Goal: Task Accomplishment & Management: Use online tool/utility

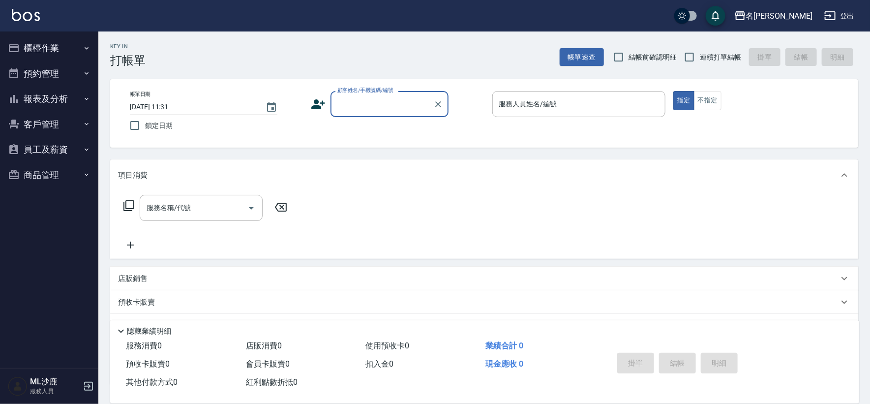
click at [708, 57] on span "連續打單結帳" at bounding box center [720, 57] width 41 height 10
click at [700, 57] on input "連續打單結帳" at bounding box center [689, 57] width 21 height 21
checkbox input "true"
click at [354, 94] on div "顧客姓名/手機號碼/編號" at bounding box center [390, 104] width 118 height 26
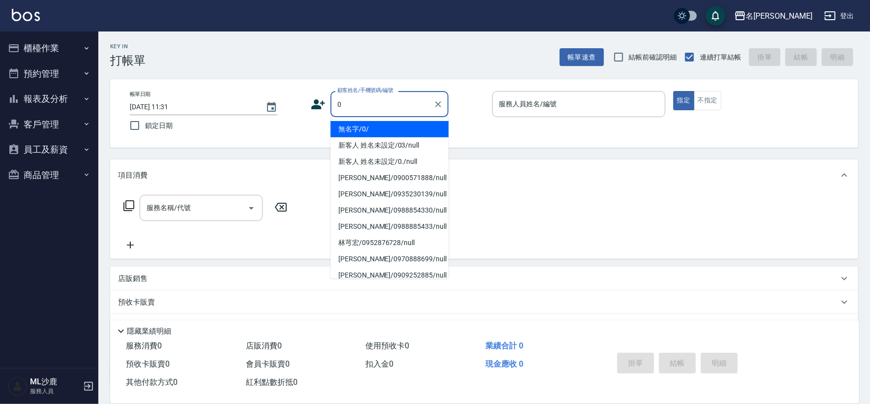
type input "無名字/0/"
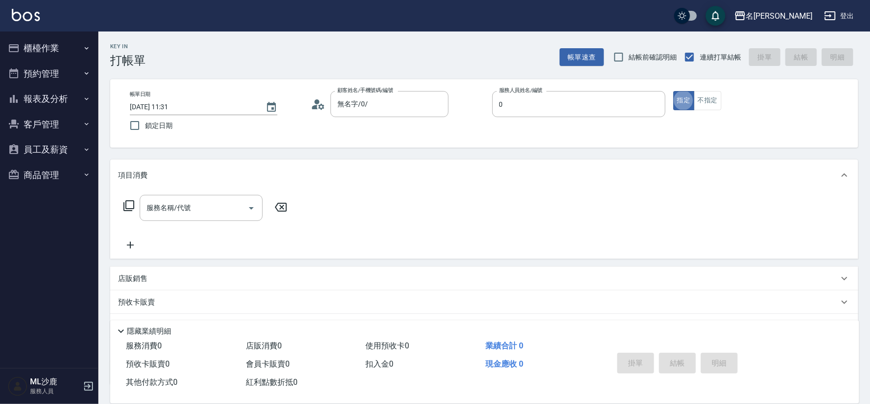
type input "[PERSON_NAME]-0"
type button "true"
click at [600, 99] on input "[PERSON_NAME]-0" at bounding box center [572, 103] width 150 height 17
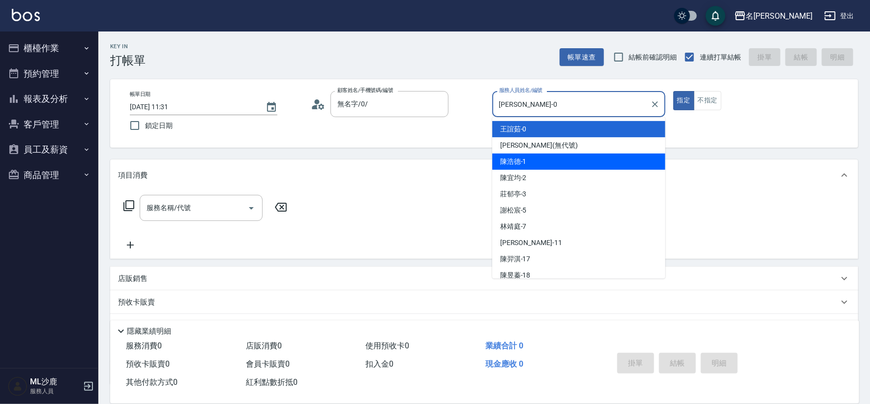
click at [555, 156] on div "[PERSON_NAME]1" at bounding box center [578, 161] width 173 height 16
type input "[PERSON_NAME]1"
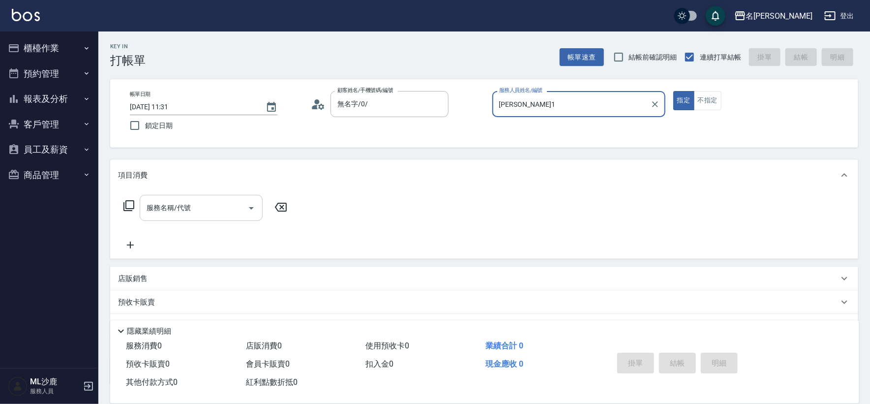
click at [171, 218] on div "服務名稱/代號" at bounding box center [201, 208] width 123 height 26
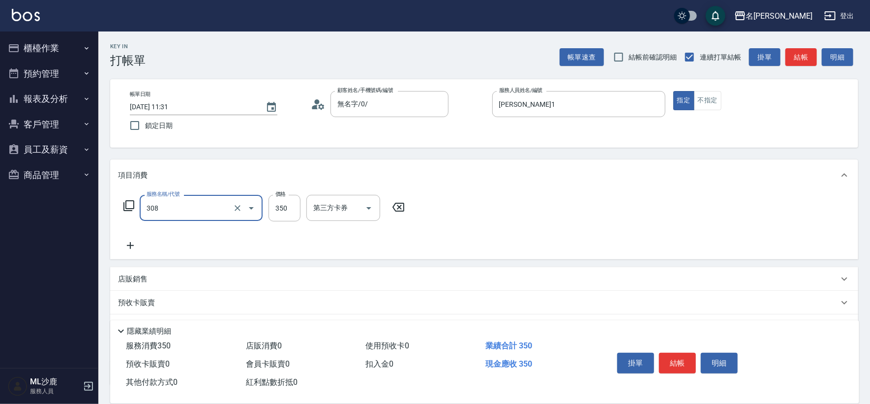
type input "洗+剪(308)"
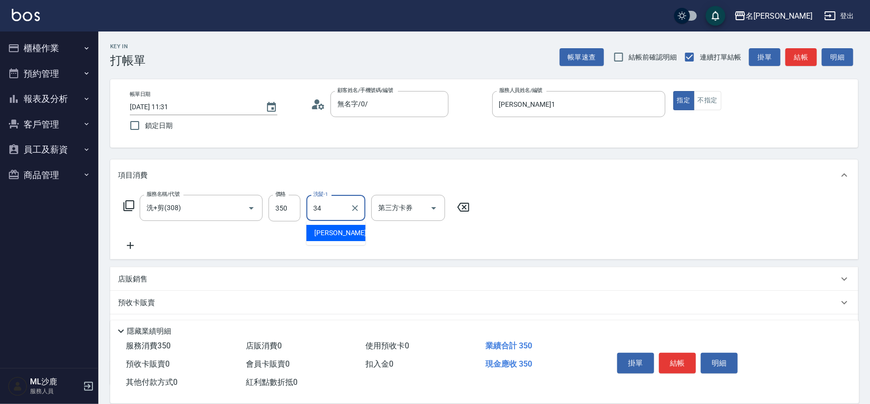
type input "[PERSON_NAME]-34"
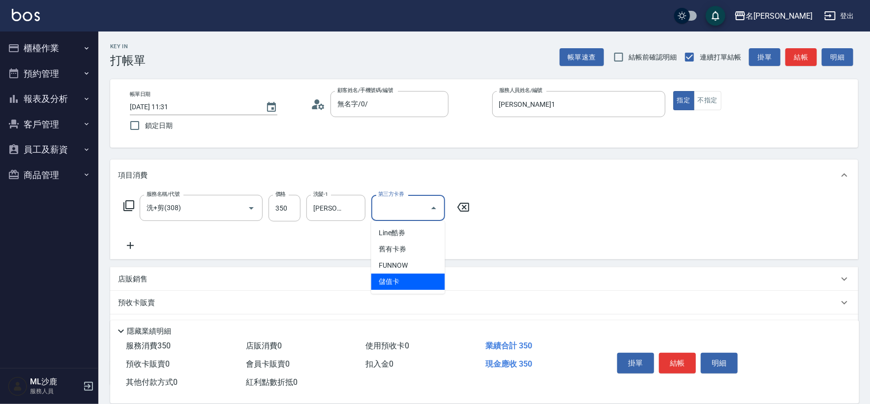
type input "儲值卡"
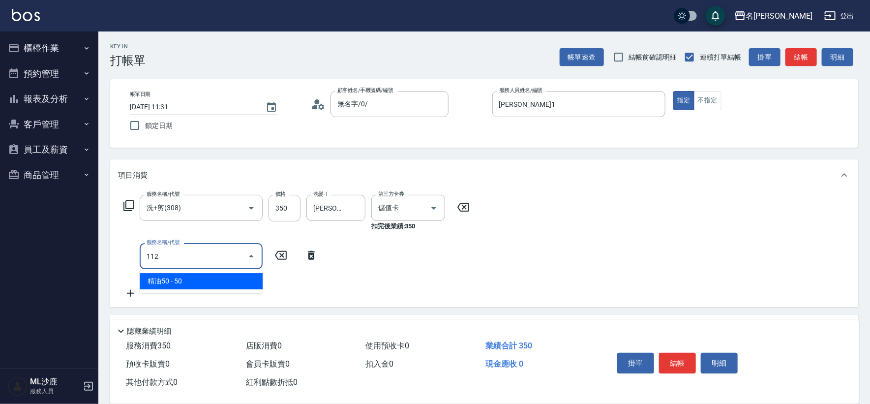
type input "精油50(112)"
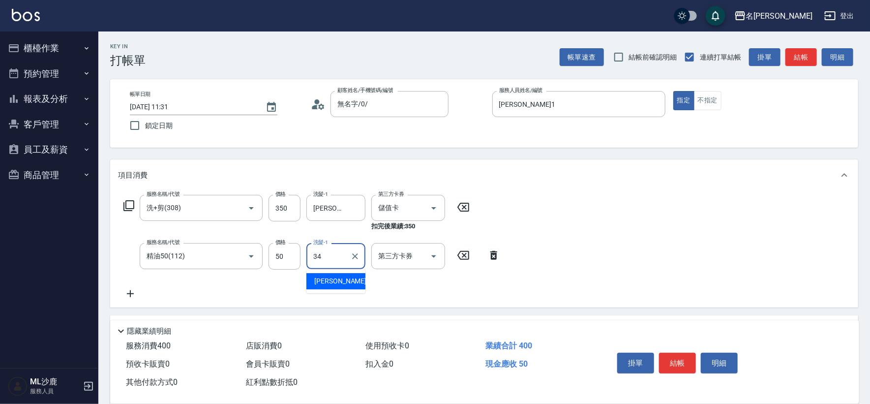
type input "[PERSON_NAME]-34"
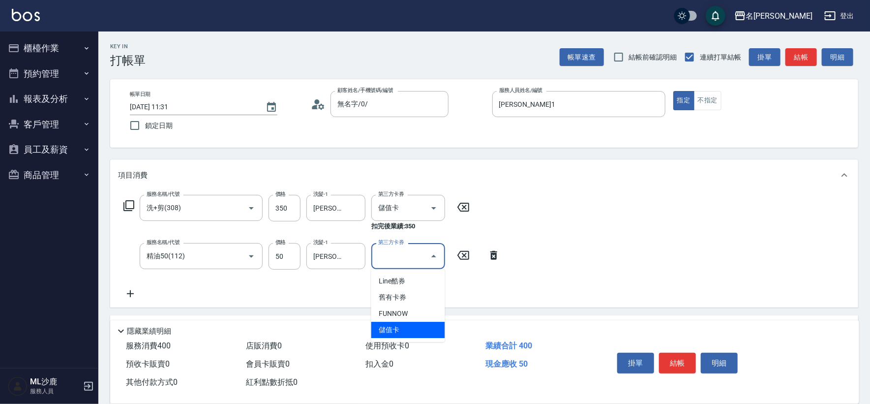
type input "儲值卡"
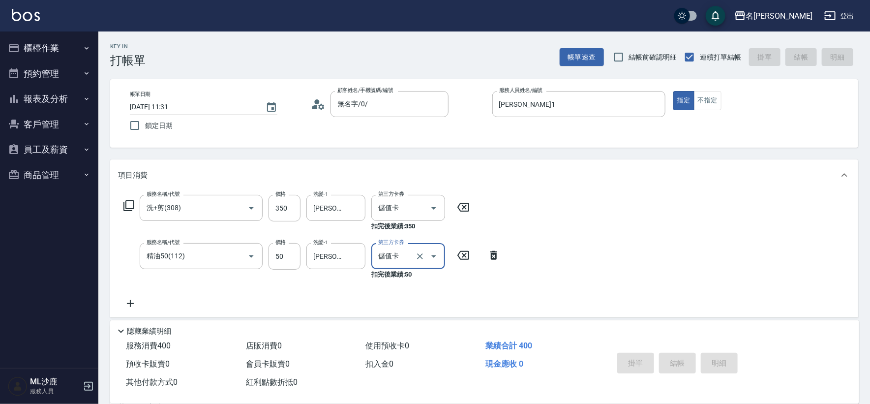
type input "[DATE] 15:47"
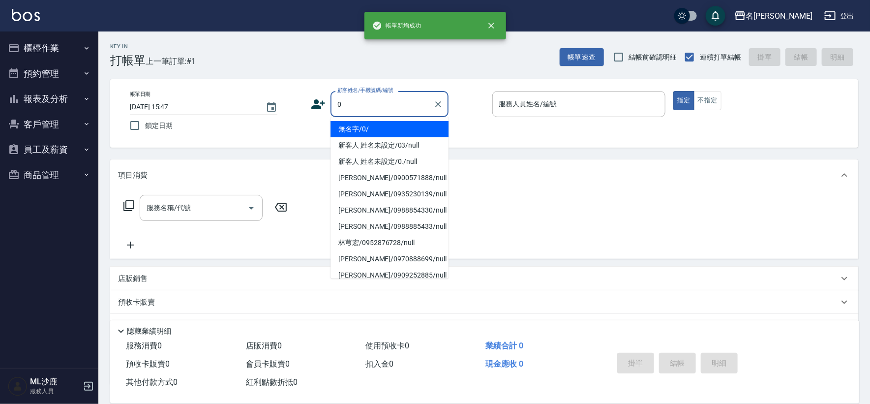
type input "無名字/0/"
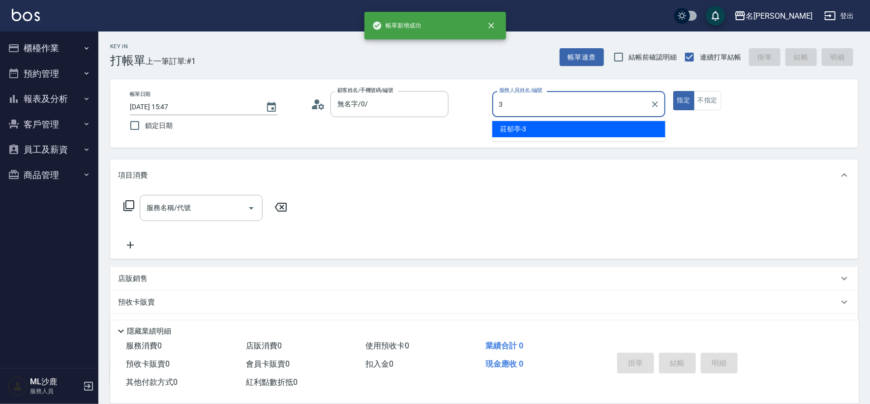
type input "[PERSON_NAME]-3"
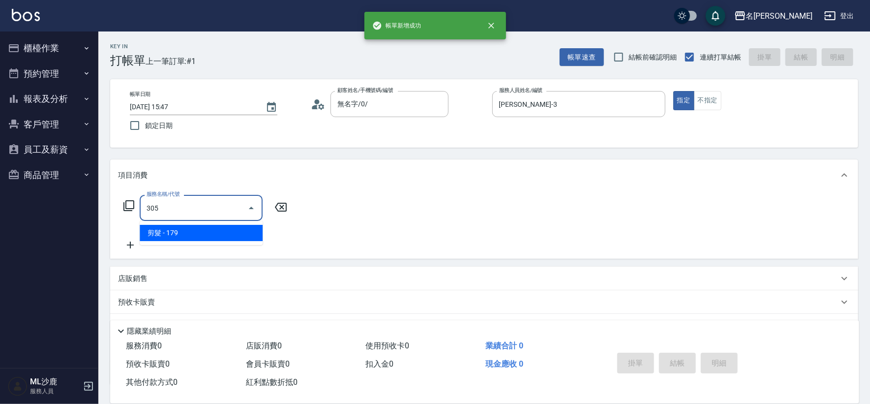
type input "剪髮(305)"
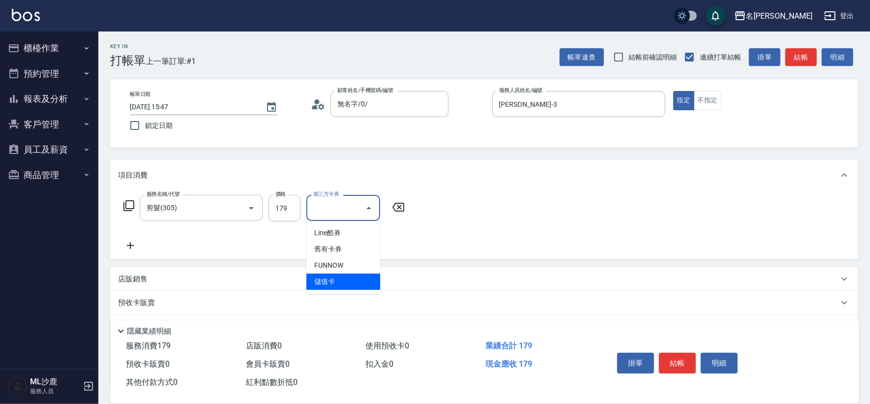
type input "儲值卡"
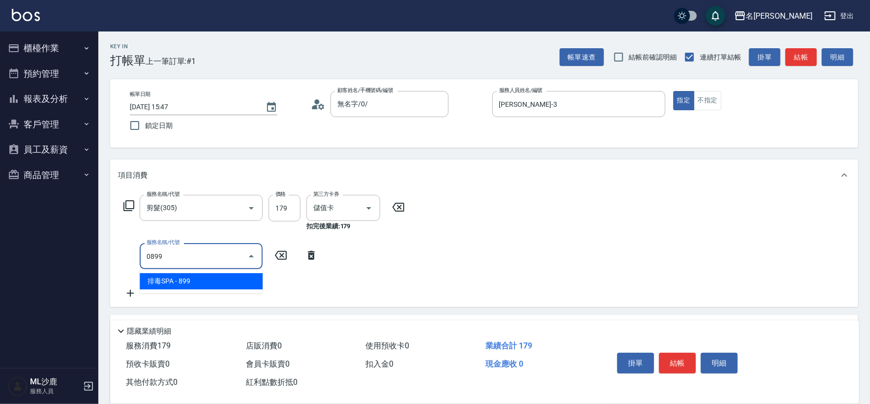
type input "排毒SPA(0899)"
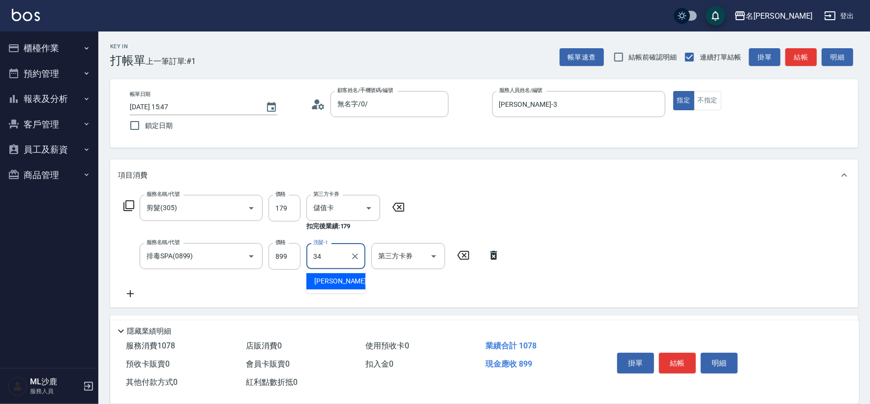
type input "[PERSON_NAME]-34"
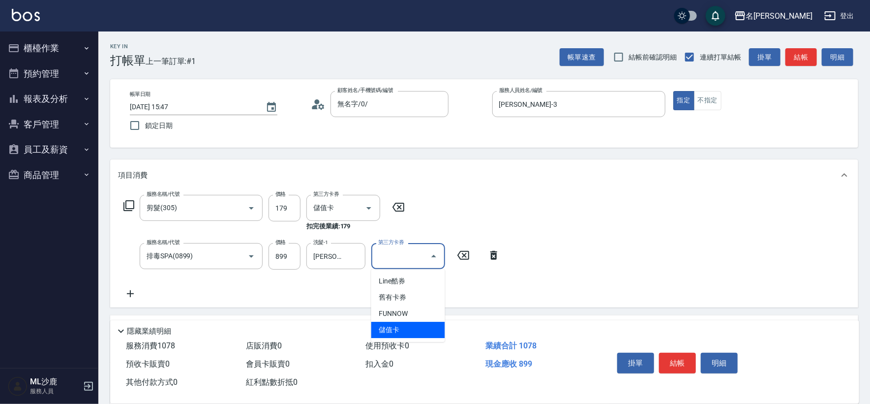
type input "儲值卡"
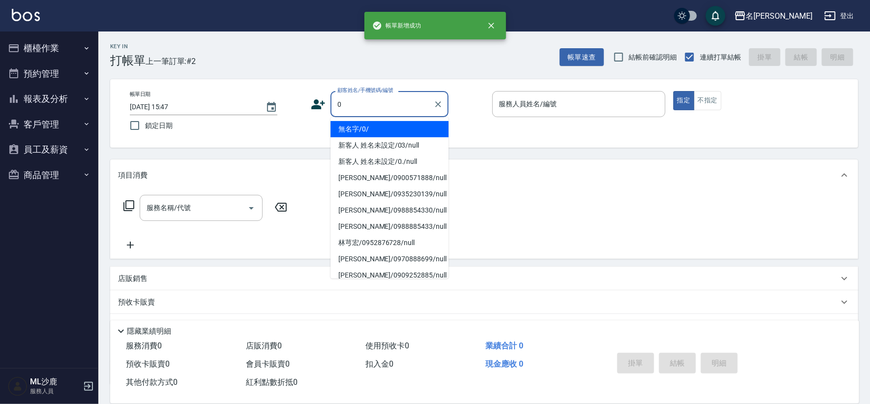
type input "無名字/0/"
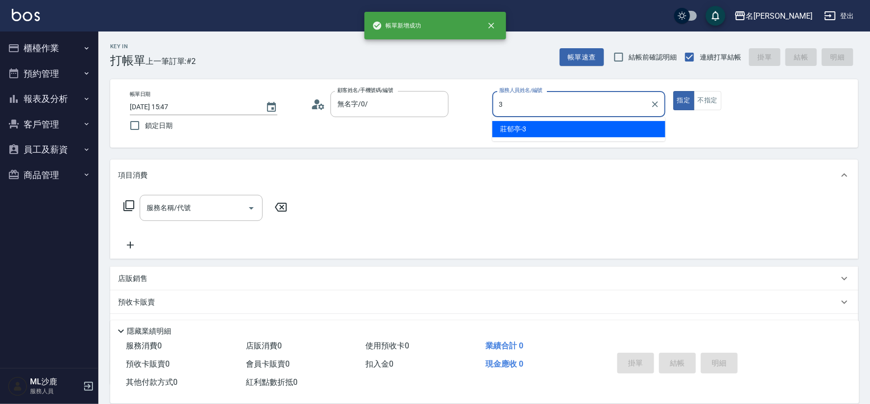
type input "[PERSON_NAME]-3"
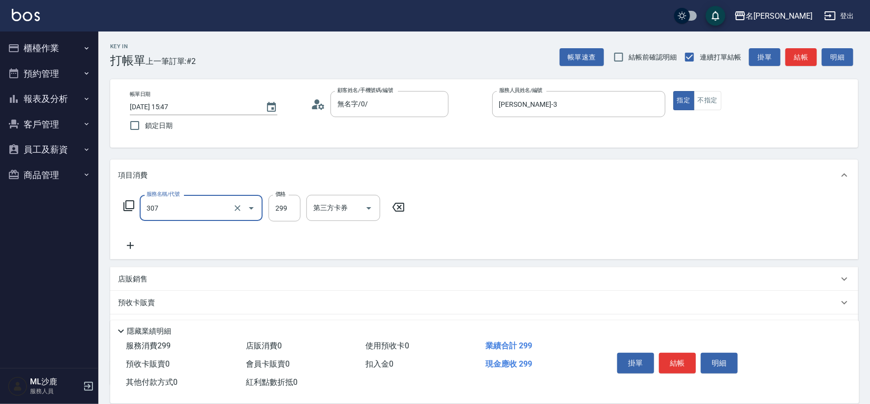
type input "剪髮(307)"
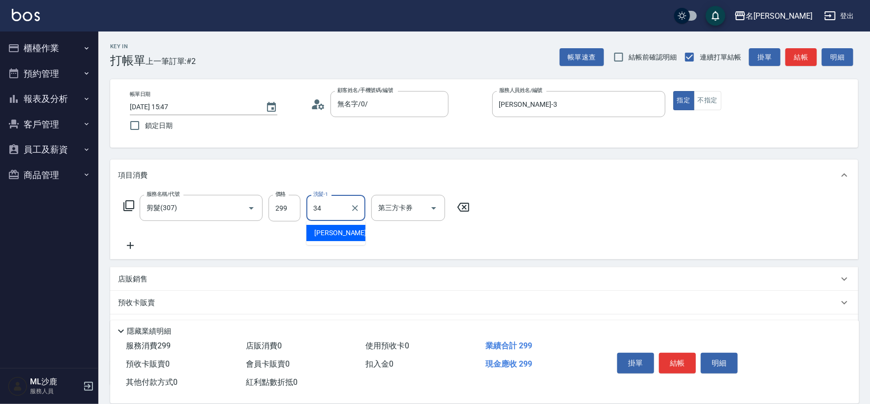
type input "[PERSON_NAME]-34"
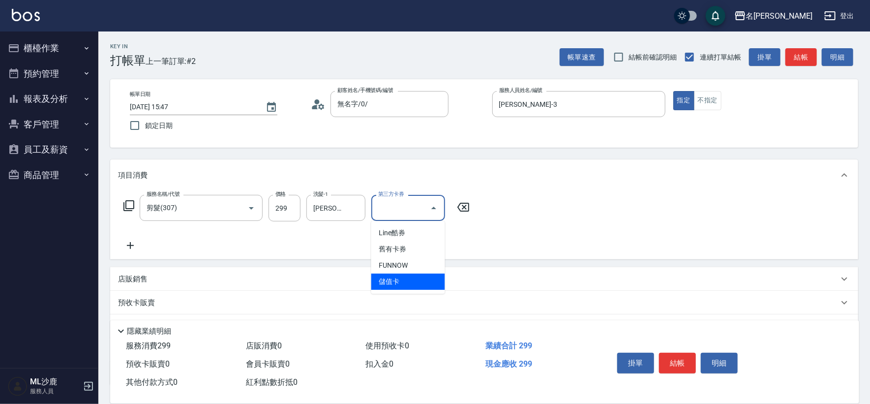
type input "儲值卡"
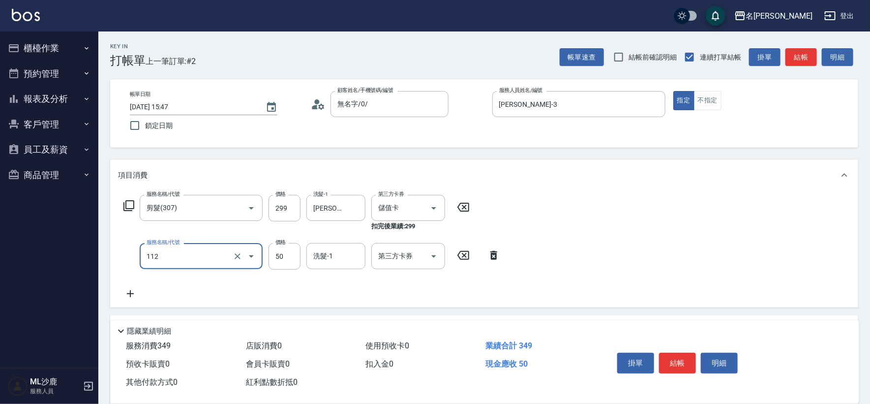
type input "精油50(112)"
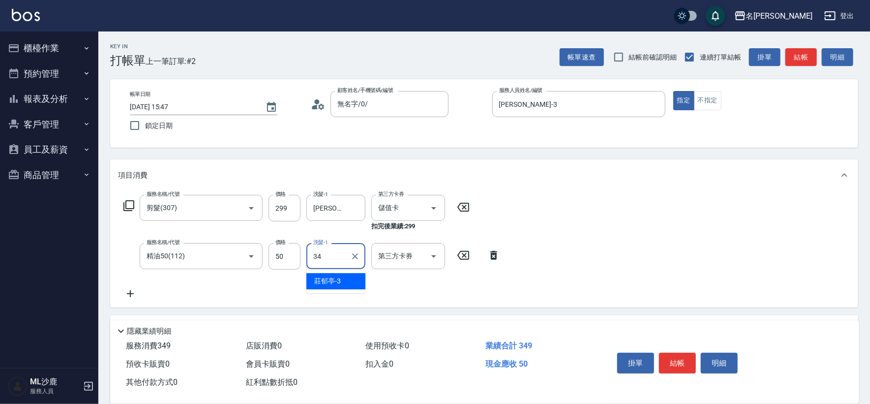
type input "[PERSON_NAME]-34"
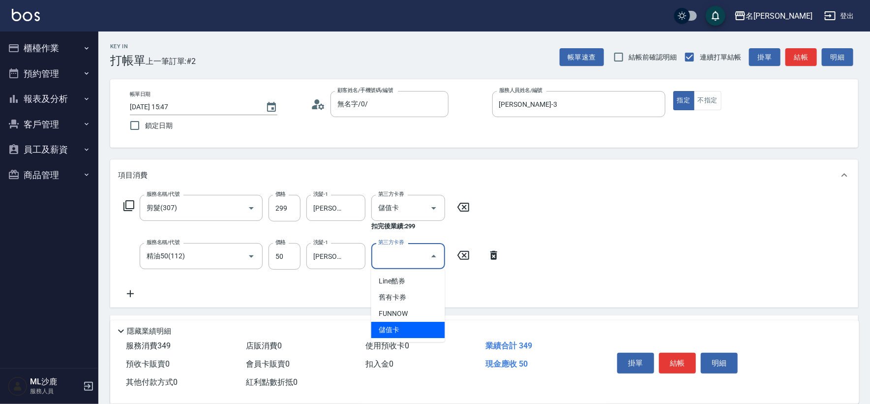
type input "儲值卡"
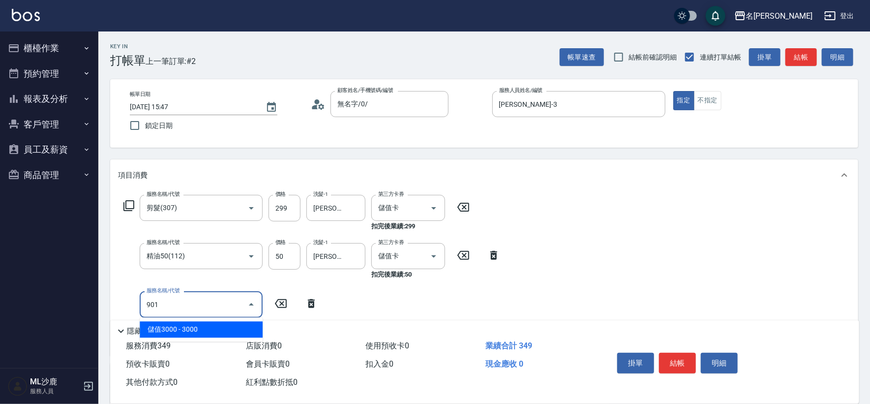
type input "儲值3000(901)"
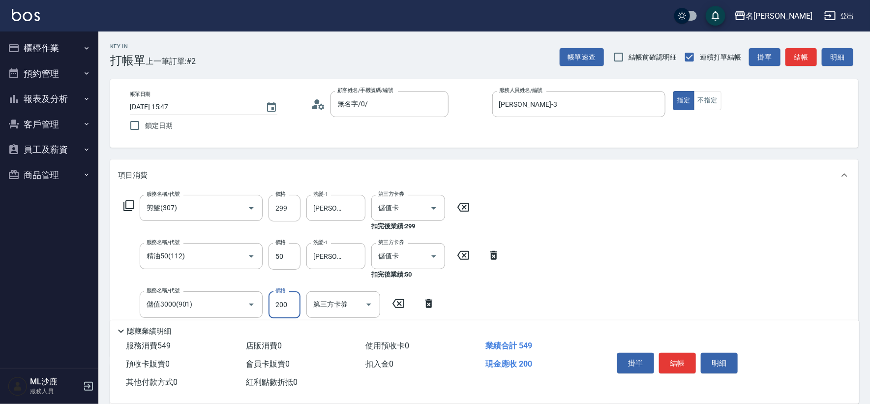
type input "2000"
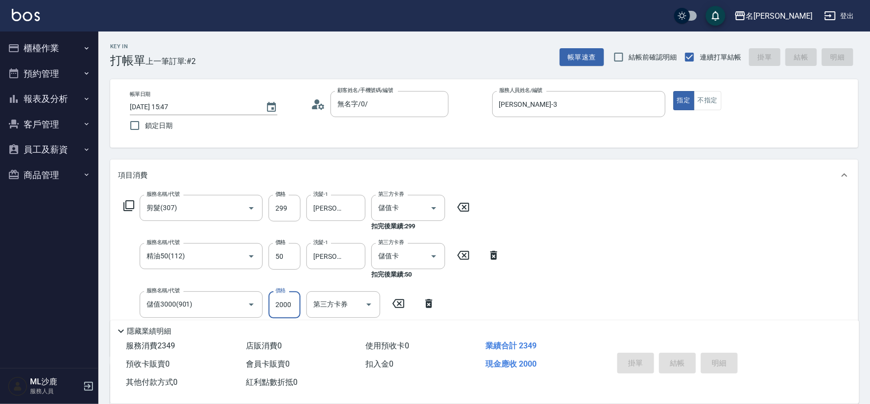
type input "[DATE] 15:48"
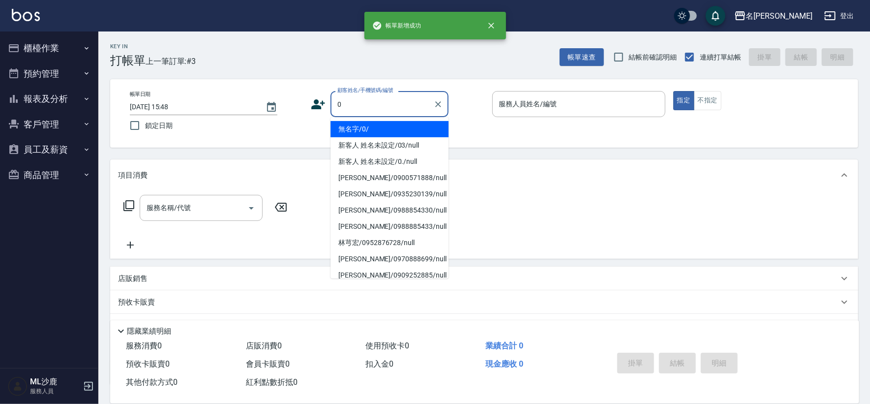
type input "無名字/0/"
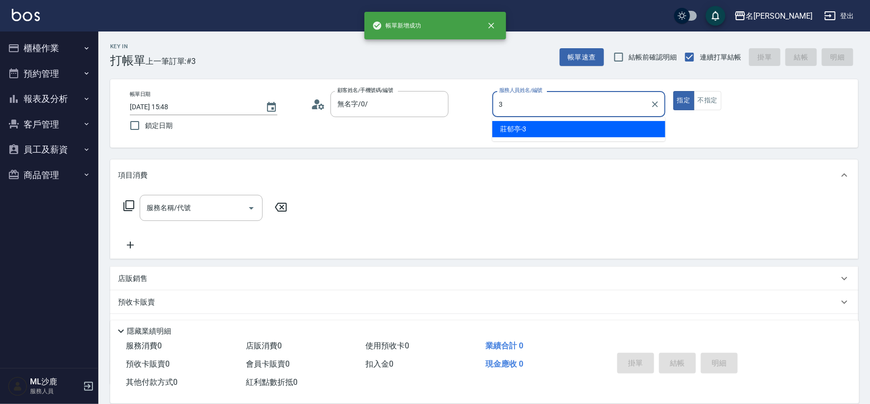
type input "[PERSON_NAME]-3"
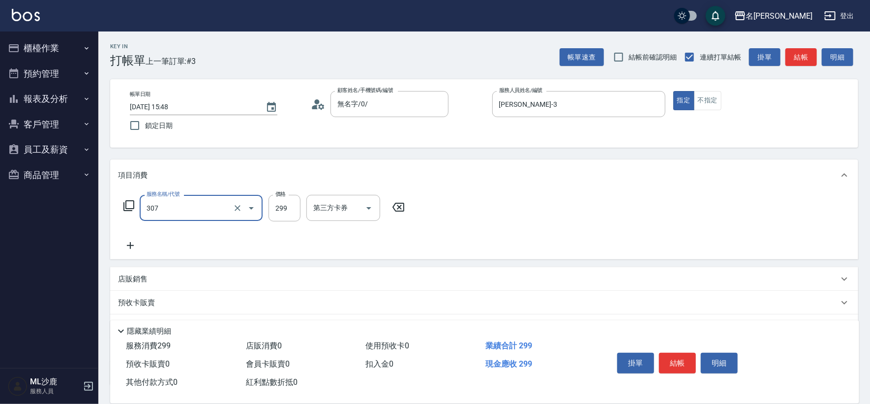
type input "剪髮(307)"
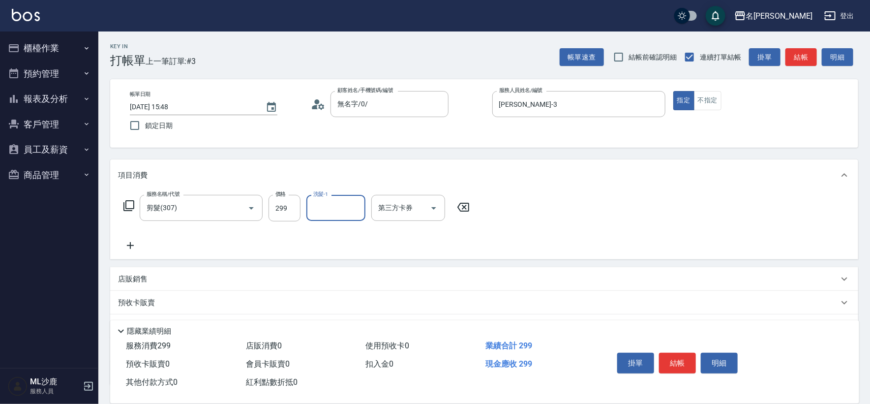
type input "3"
type input "[PERSON_NAME]-44"
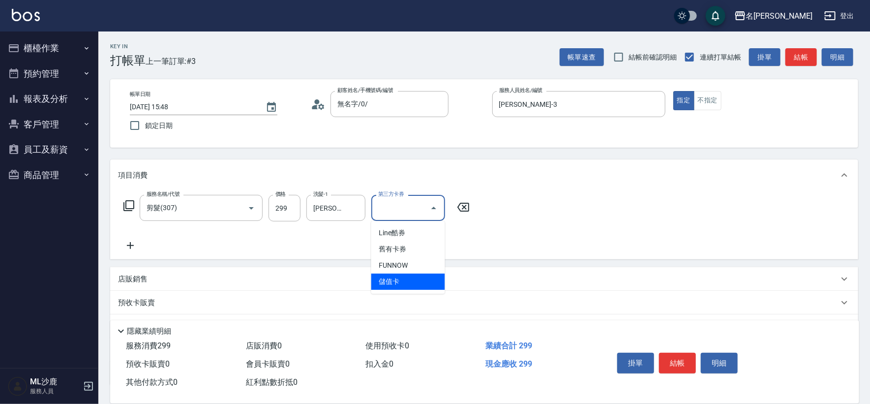
type input "儲值卡"
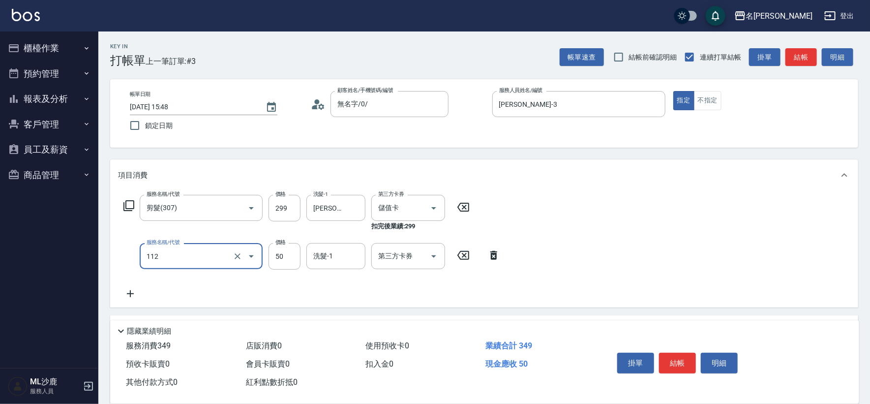
type input "精油50(112)"
type input "[PERSON_NAME]-44"
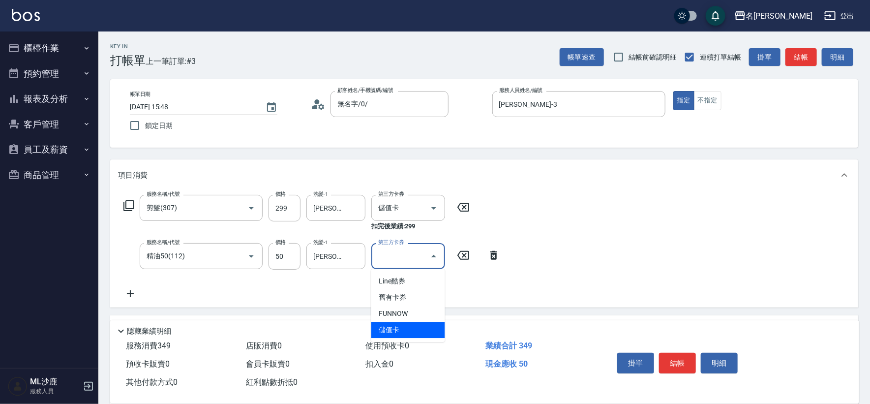
type input "儲值卡"
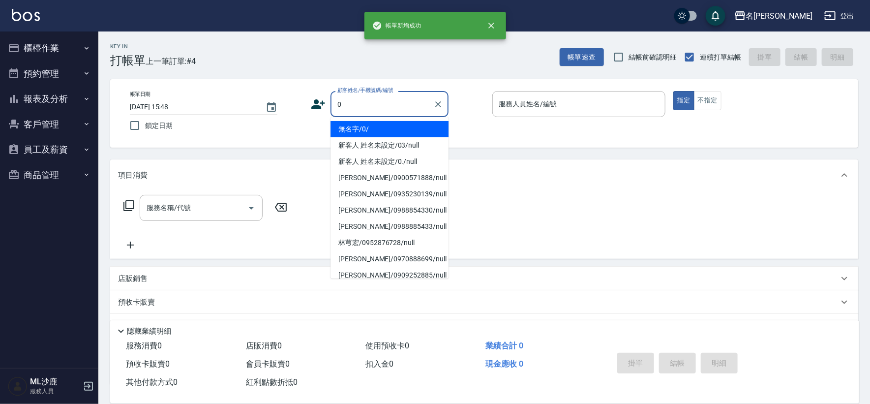
type input "無名字/0/"
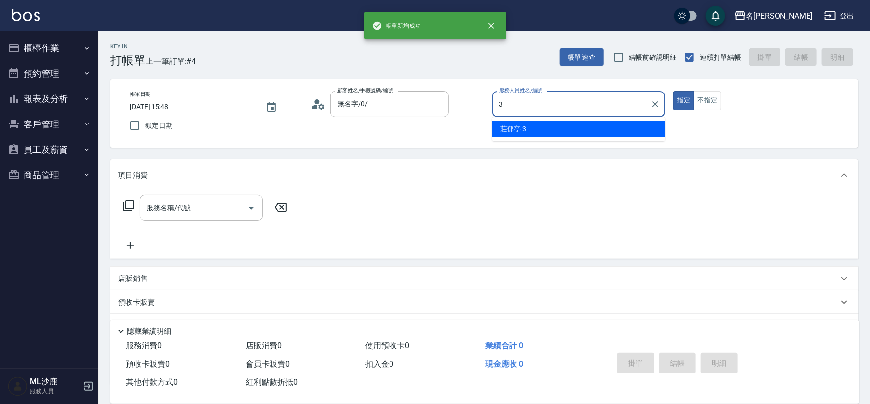
type input "[PERSON_NAME]-3"
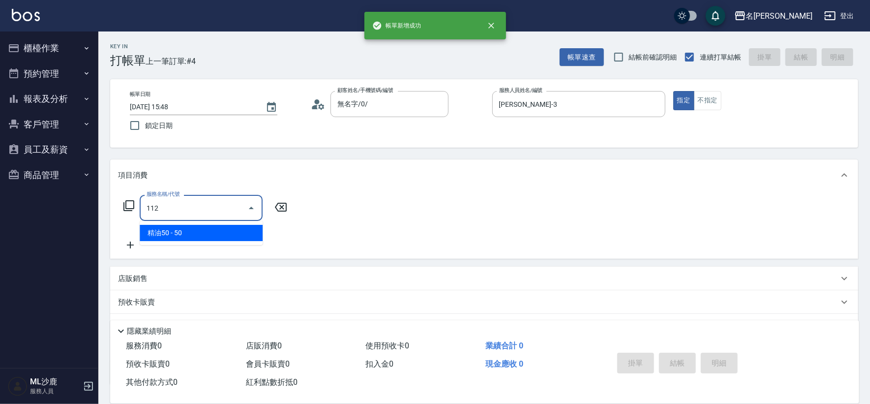
type input "精油50(112)"
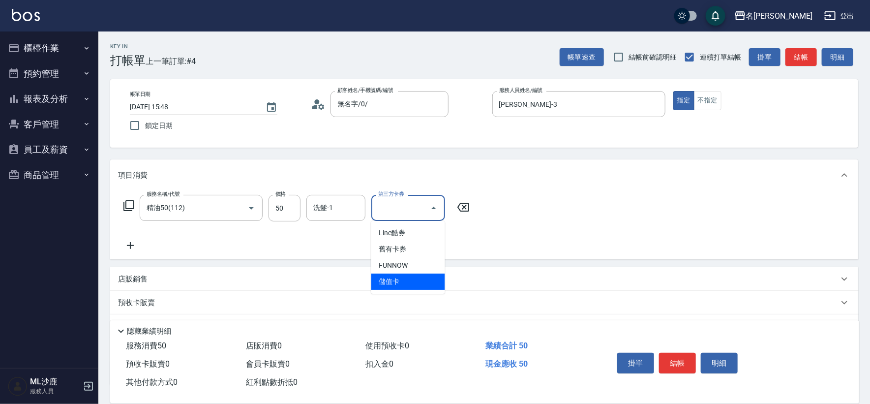
type input "儲值卡"
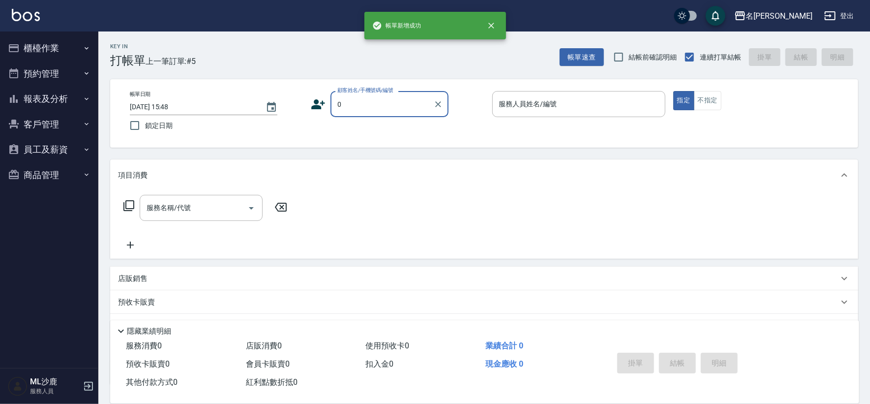
type input "無名字/0/"
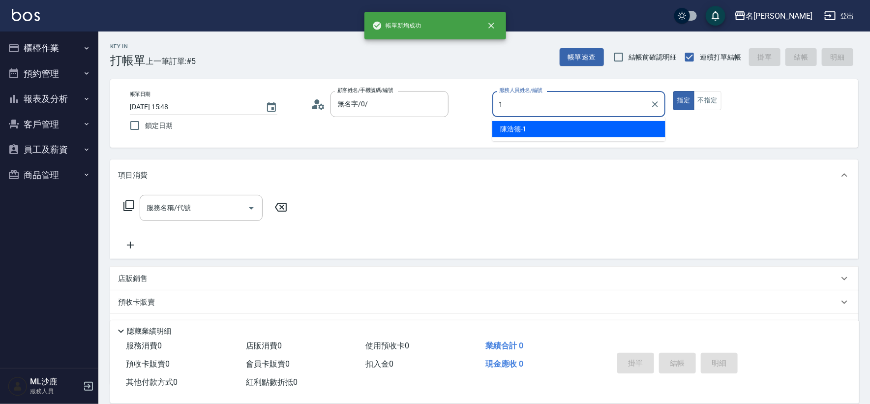
type input "[PERSON_NAME]1"
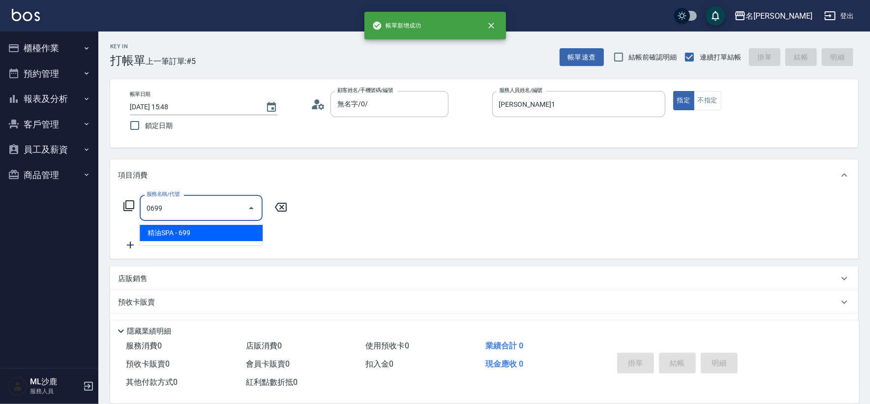
type input "精油SPA(0699)"
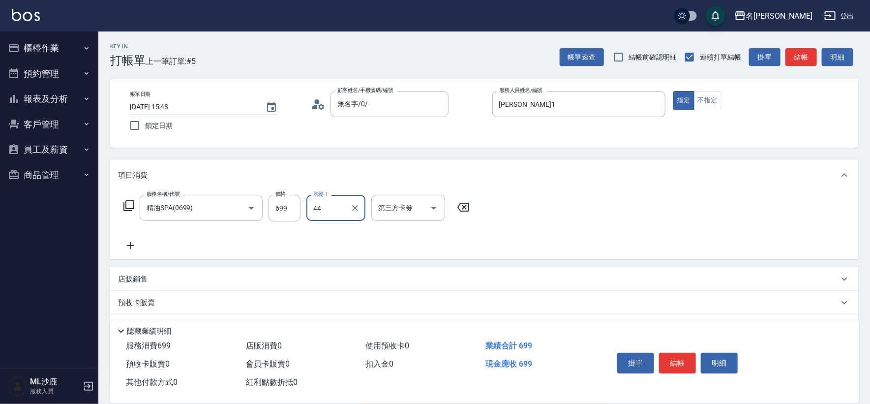
type input "[PERSON_NAME]-44"
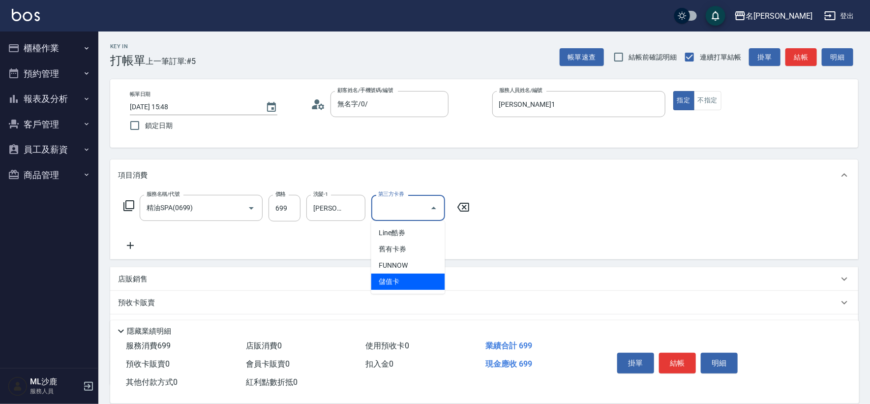
type input "儲值卡"
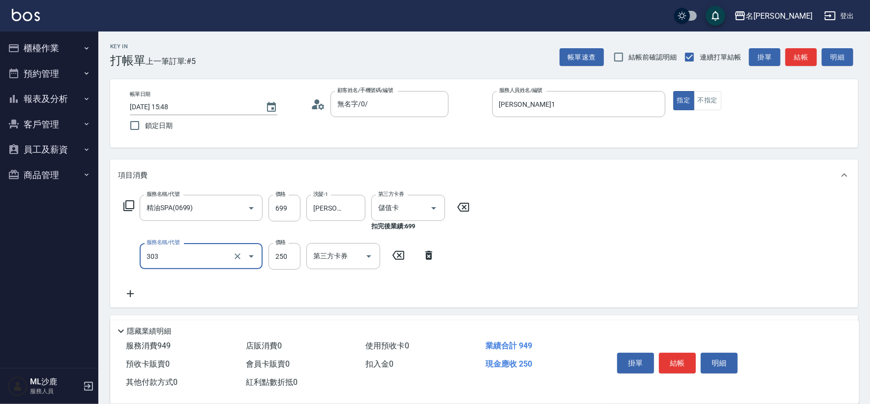
type input "剪髮(303)"
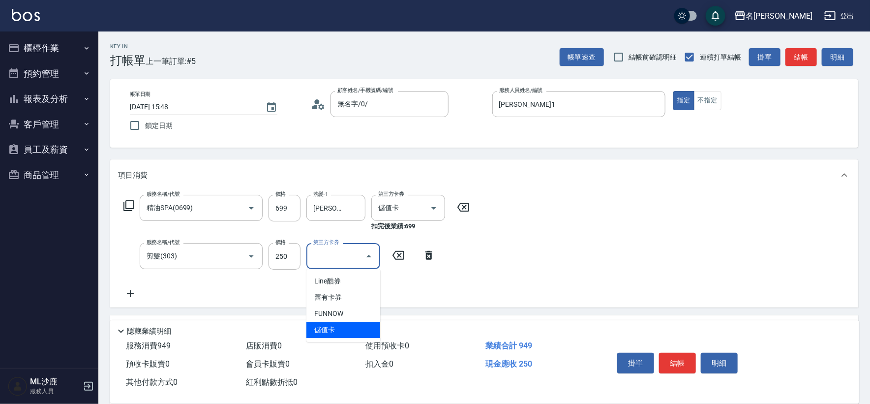
type input "儲值卡"
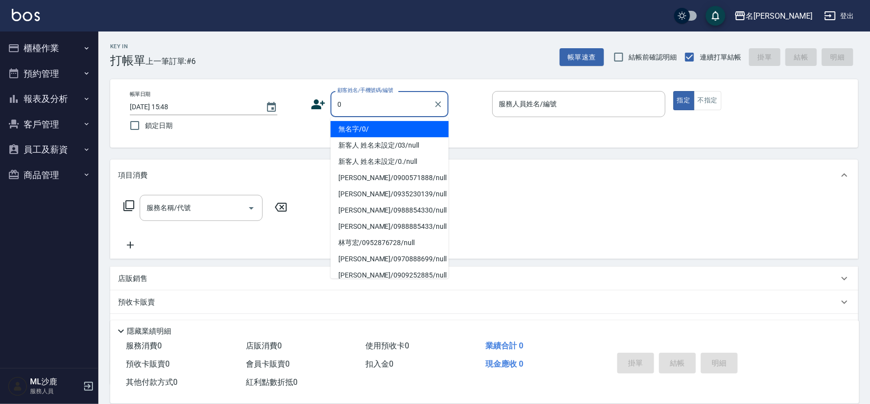
type input "無名字/0/"
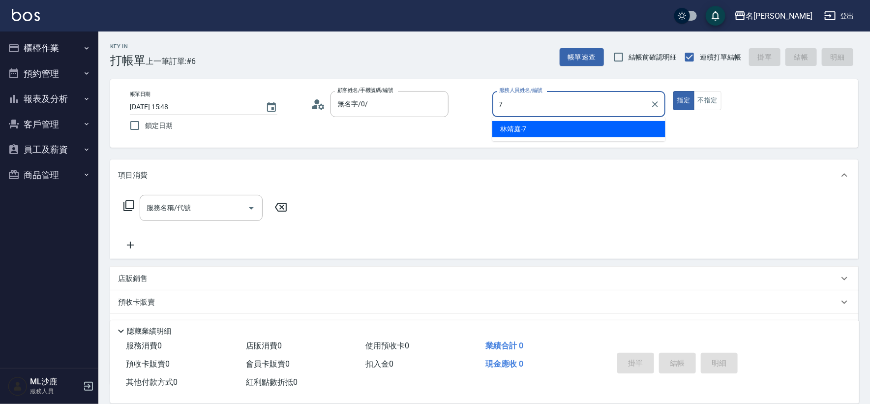
type input "[PERSON_NAME]-7"
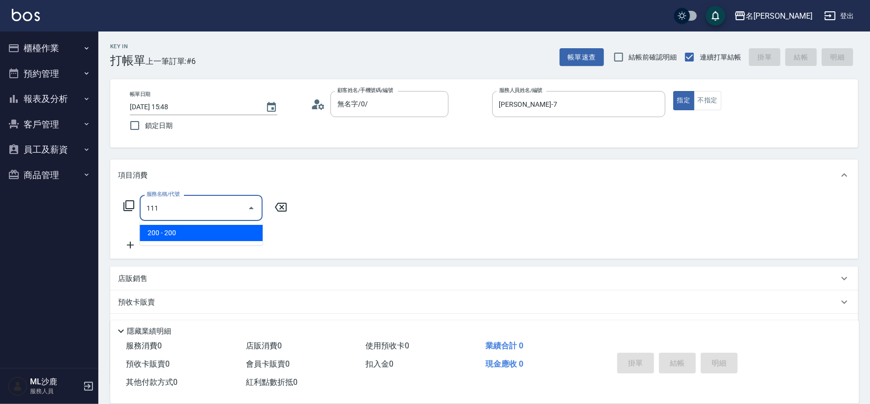
type input "200(111)"
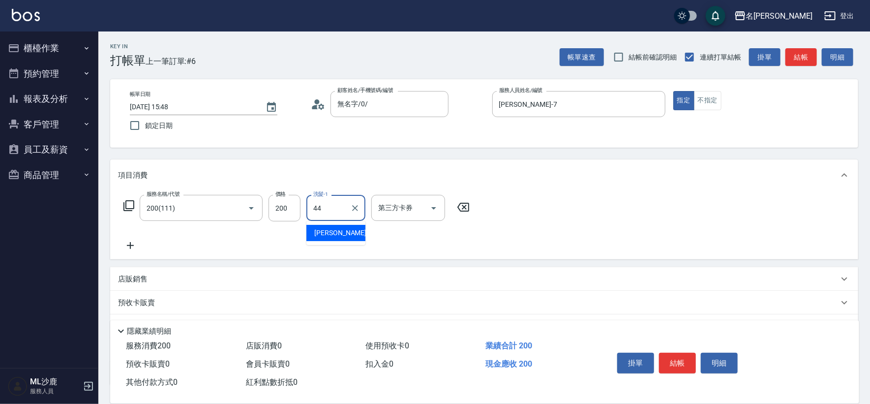
type input "[PERSON_NAME]-44"
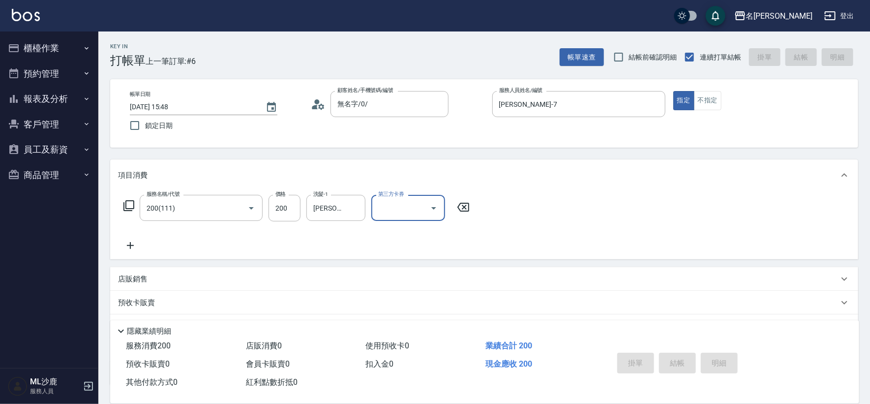
type input "[DATE] 15:49"
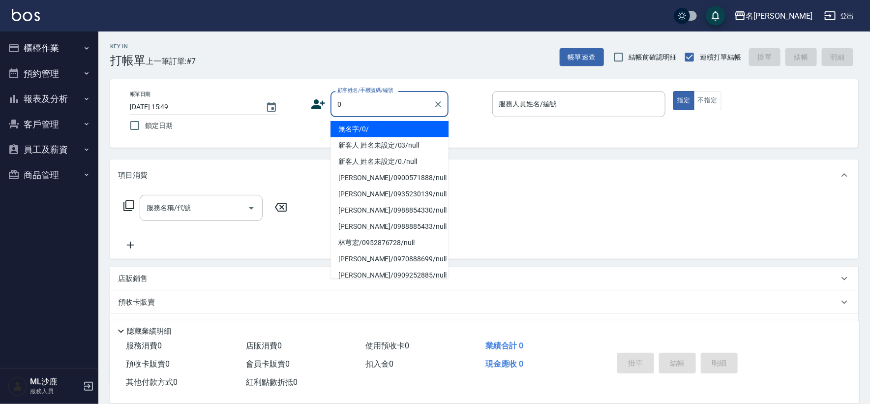
type input "無名字/0/"
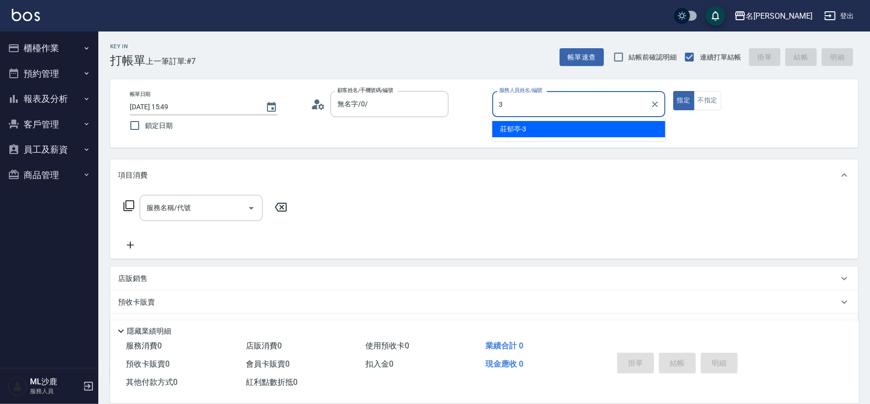
type input "[PERSON_NAME]-3"
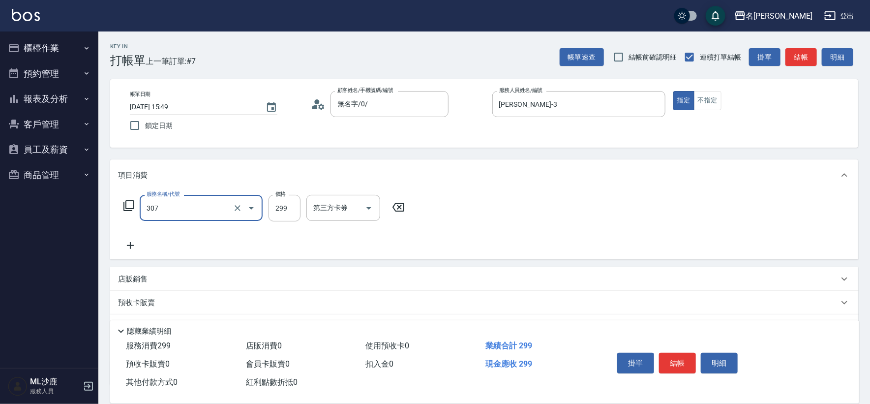
type input "剪髮(307)"
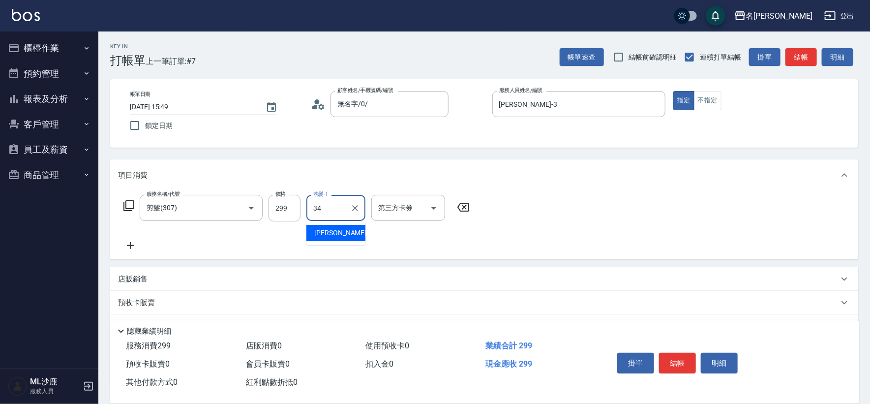
type input "[PERSON_NAME]-34"
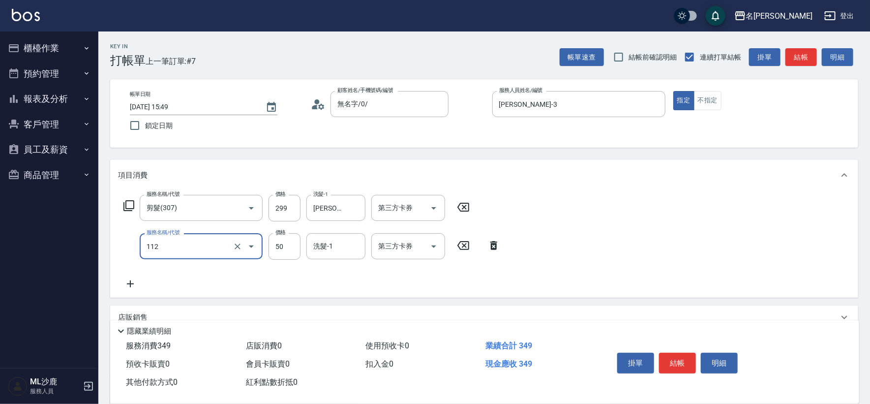
type input "精油50(112)"
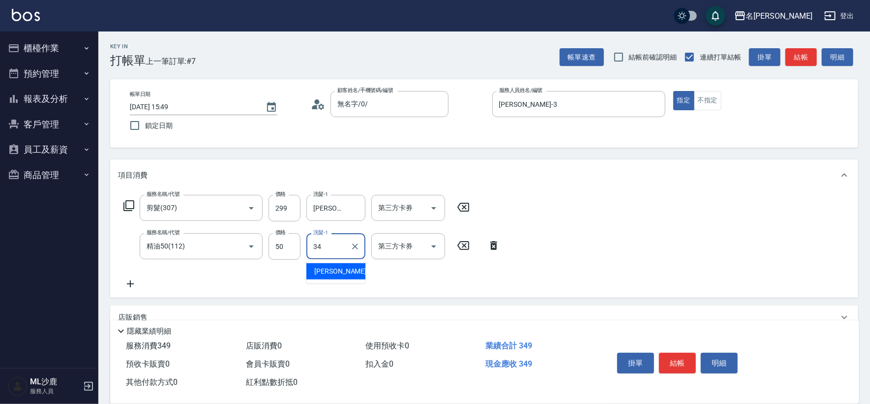
type input "[PERSON_NAME]-34"
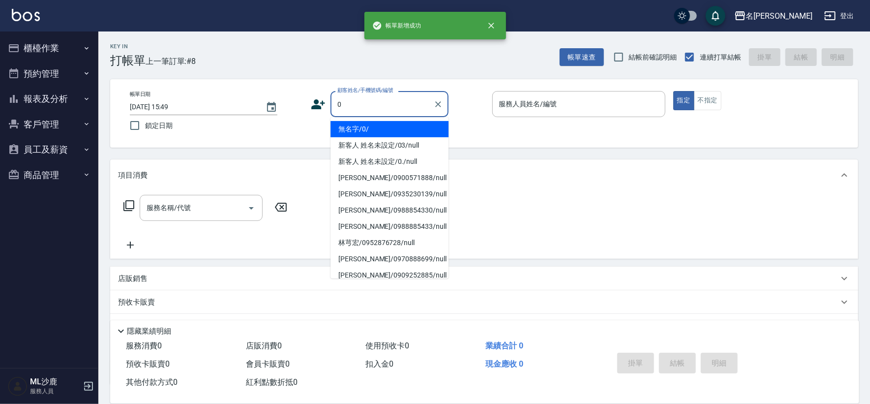
type input "無名字/0/"
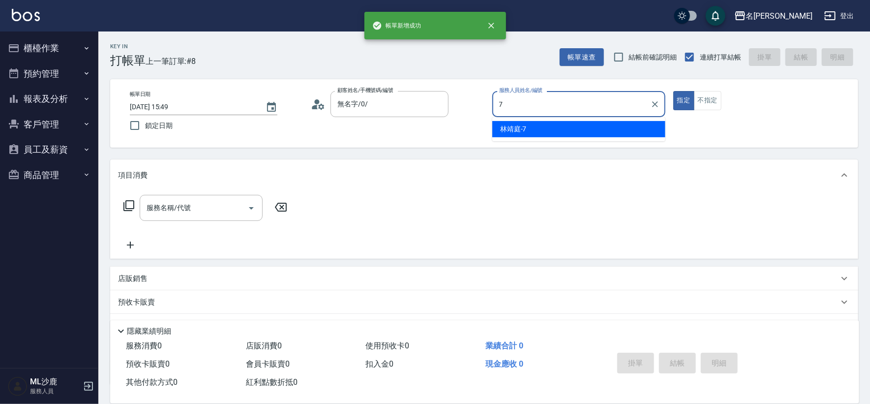
type input "[PERSON_NAME]-7"
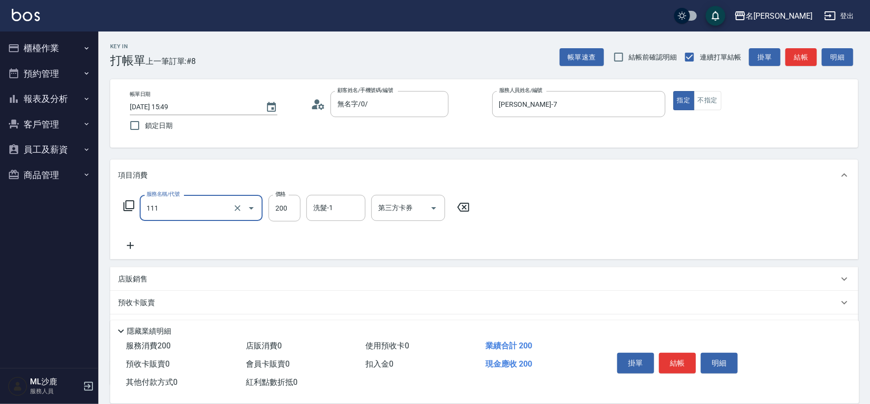
type input "200(111)"
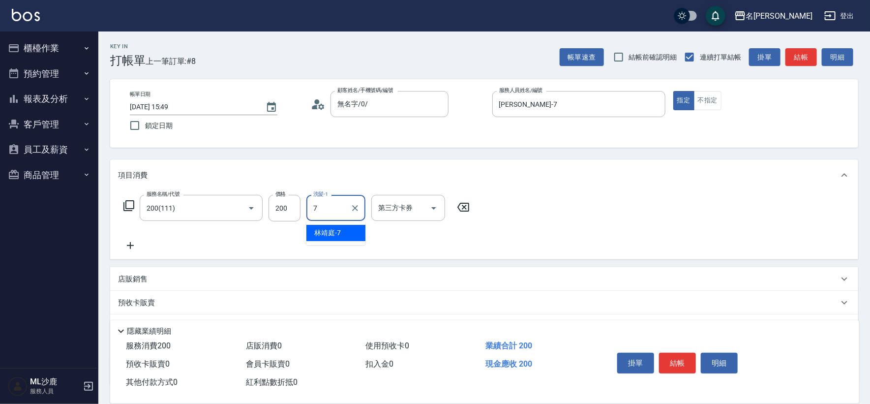
type input "[PERSON_NAME]-7"
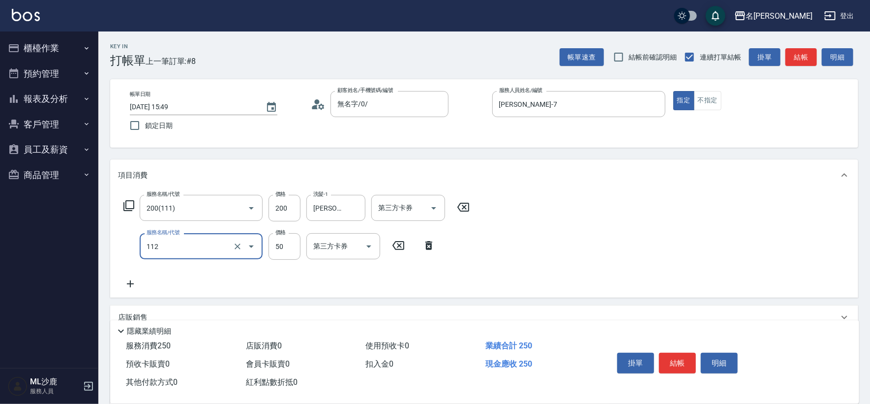
type input "精油50(112)"
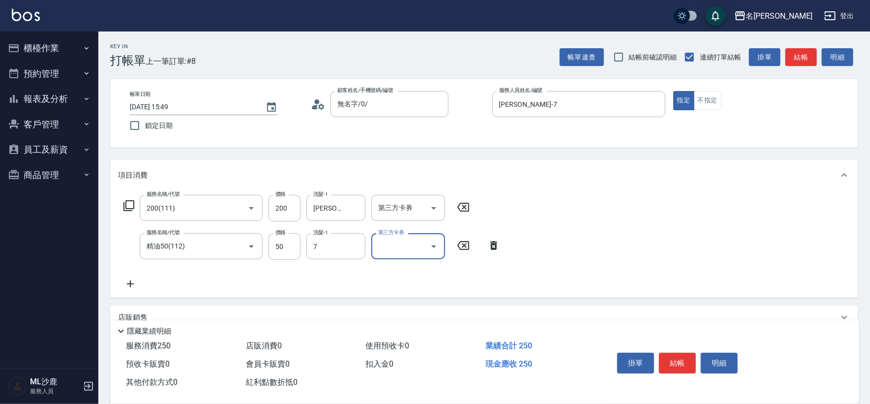
type input "[PERSON_NAME]-7"
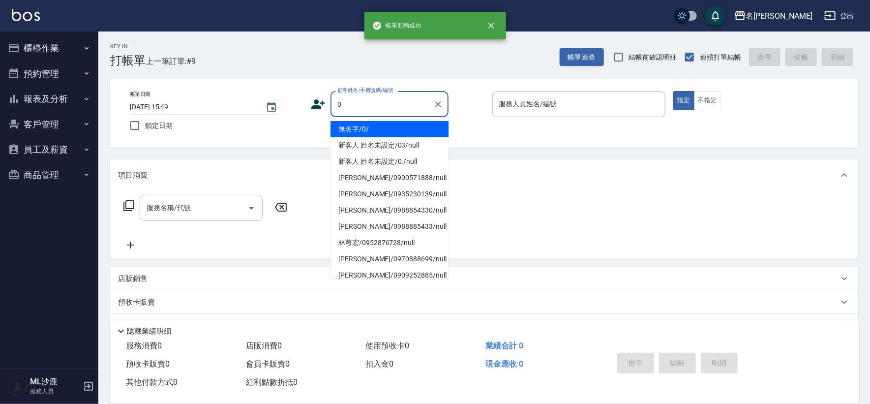
type input "無名字/0/"
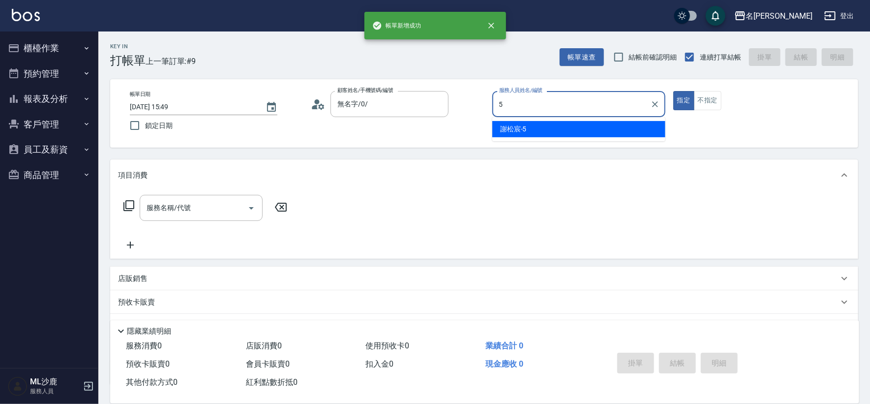
type input "[PERSON_NAME]-5"
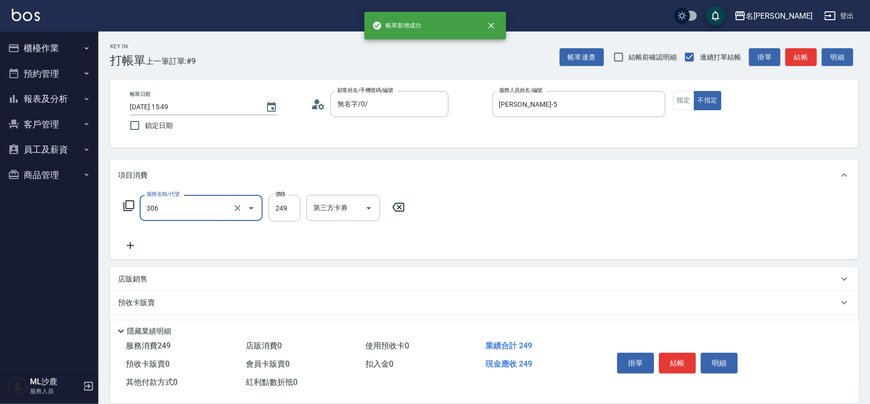
type input "剪髮(306)"
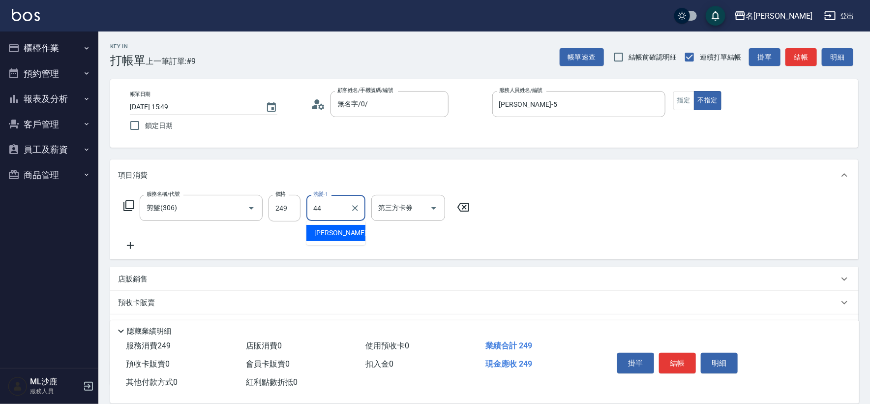
type input "[PERSON_NAME]-44"
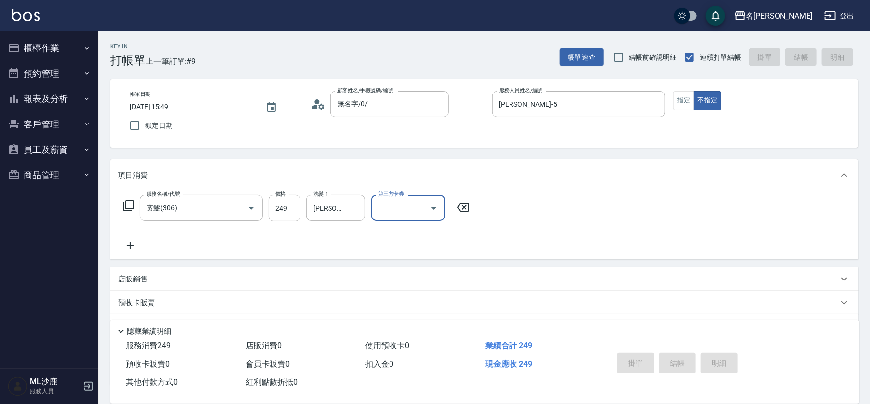
type input "[DATE] 15:50"
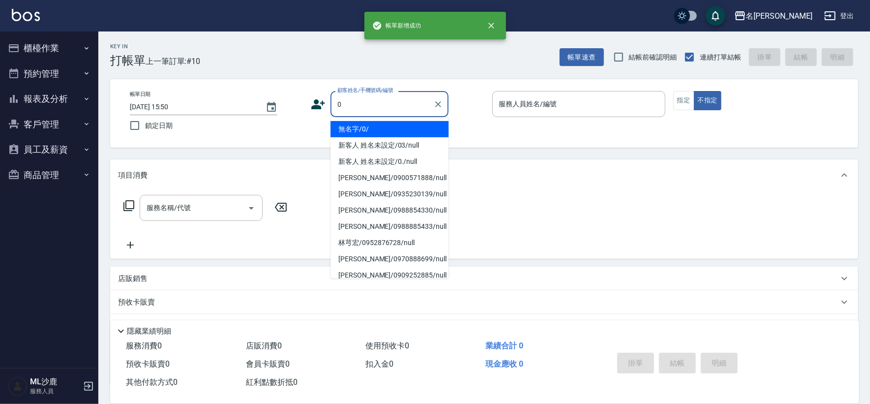
type input "無名字/0/"
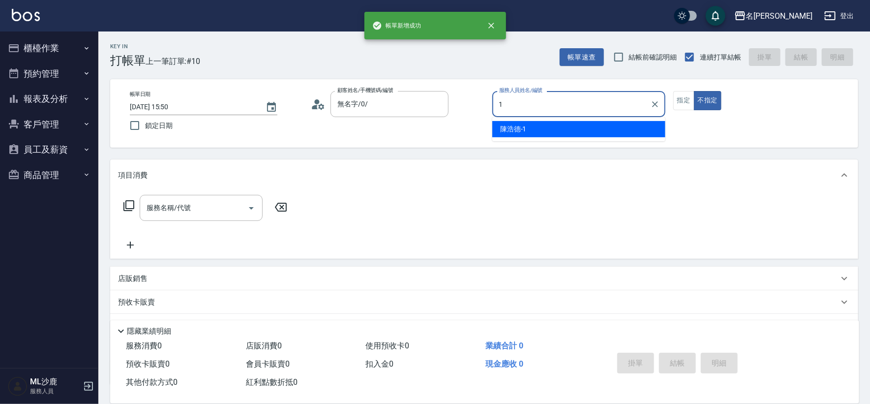
type input "[PERSON_NAME]1"
type button "false"
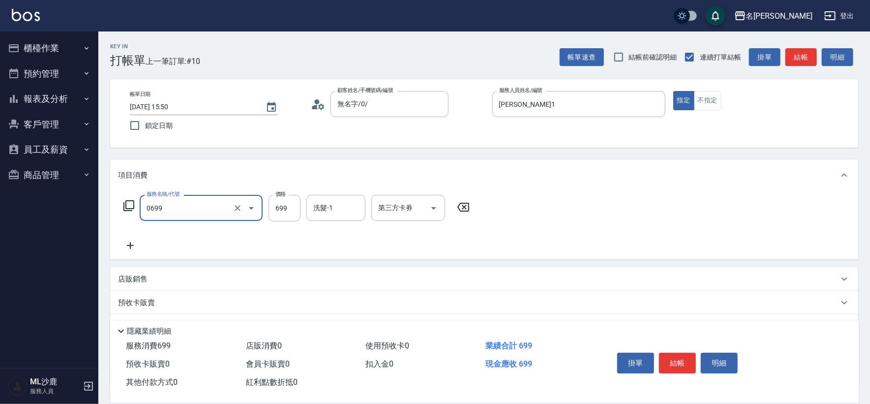
type input "精油SPA(0699)"
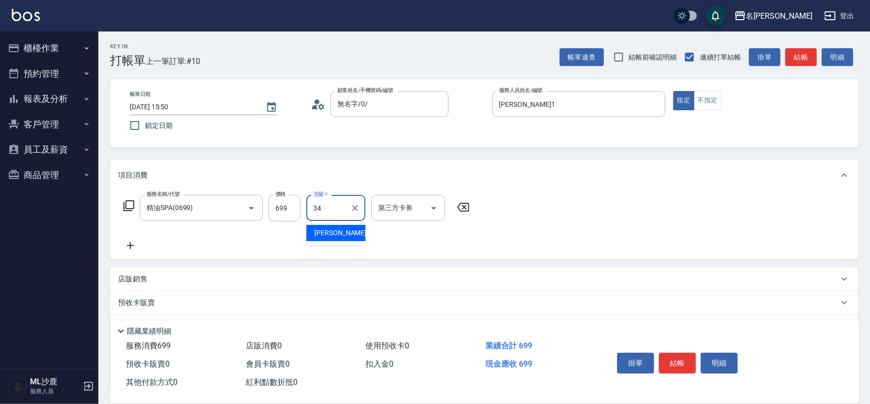
type input "[PERSON_NAME]-34"
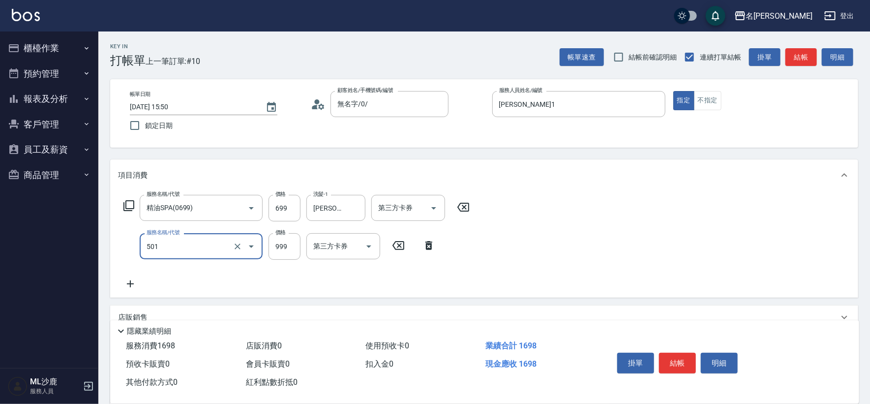
type input "染髮(501)"
type input "1200"
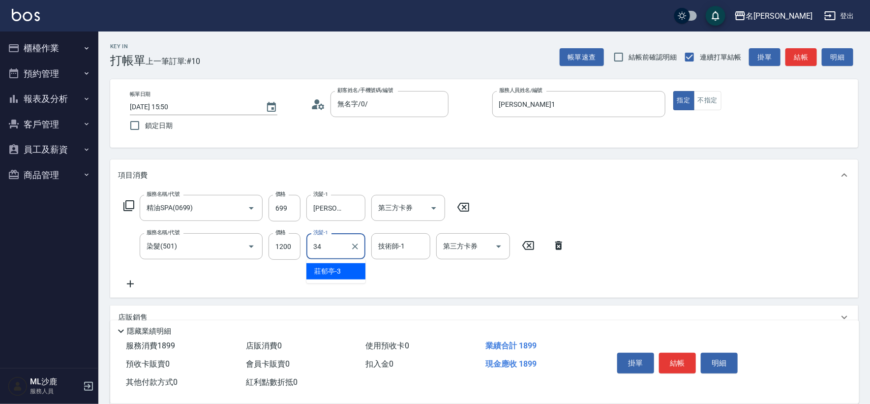
type input "[PERSON_NAME]-34"
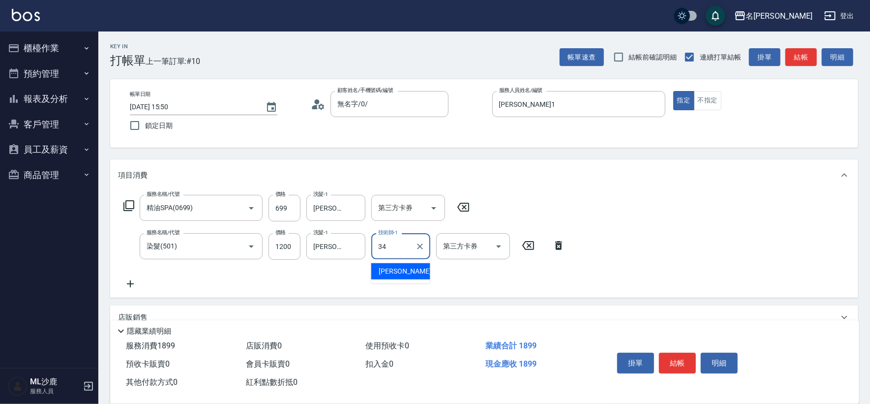
type input "[PERSON_NAME]-34"
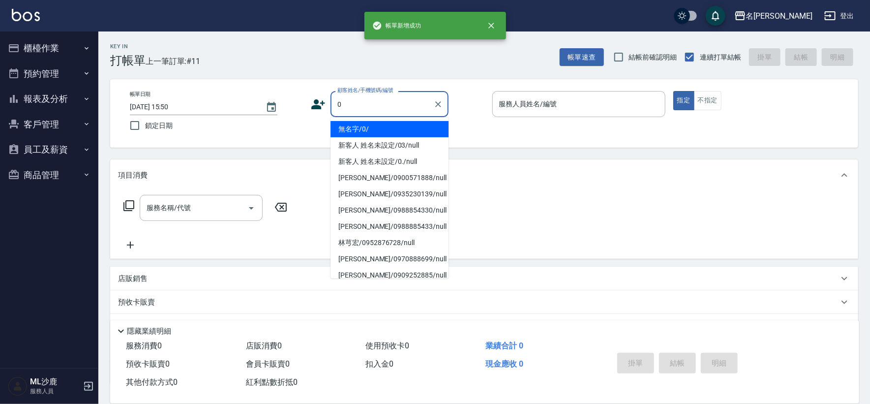
type input "無名字/0/"
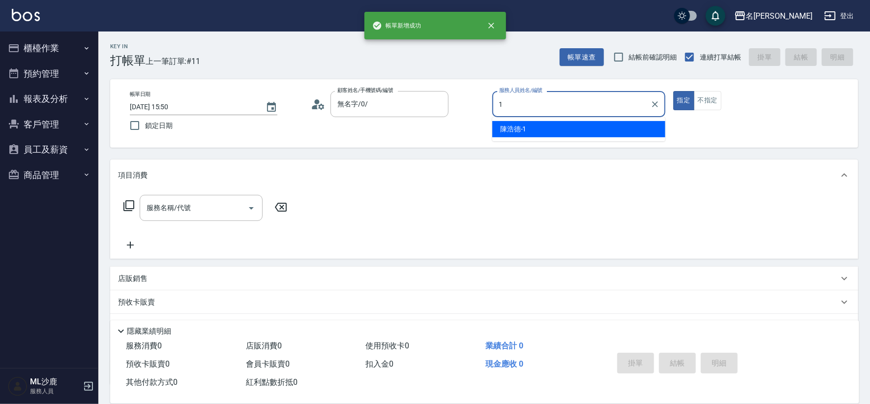
type input "[PERSON_NAME]1"
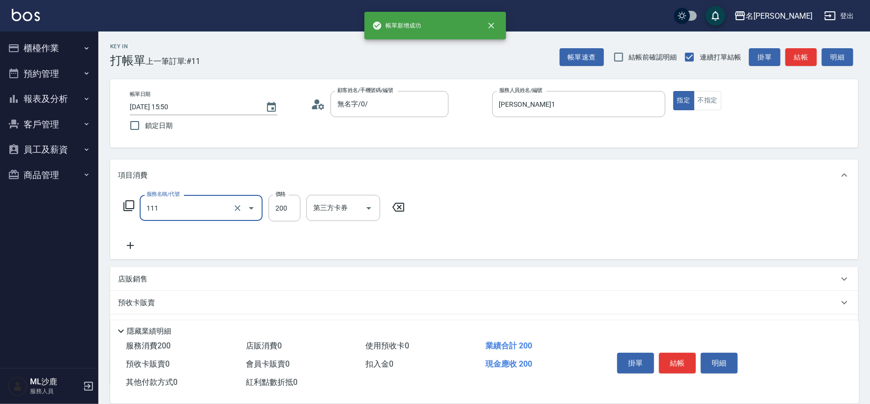
type input "200(111)"
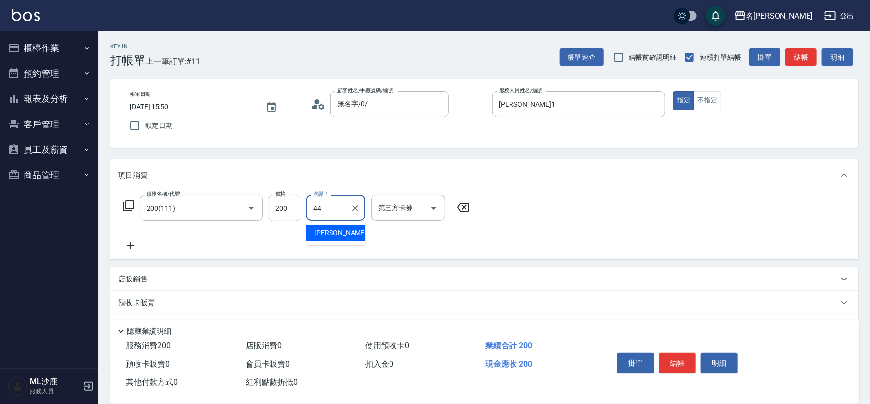
type input "[PERSON_NAME]-44"
